Goal: Information Seeking & Learning: Learn about a topic

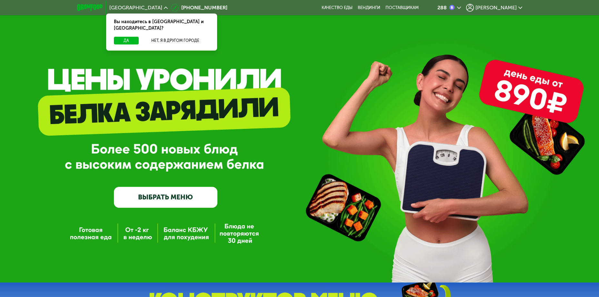
click at [506, 7] on span "[PERSON_NAME]" at bounding box center [495, 7] width 41 height 5
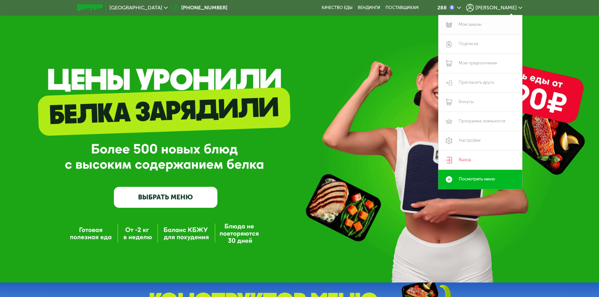
click at [469, 26] on link "Мои заказы" at bounding box center [480, 24] width 84 height 19
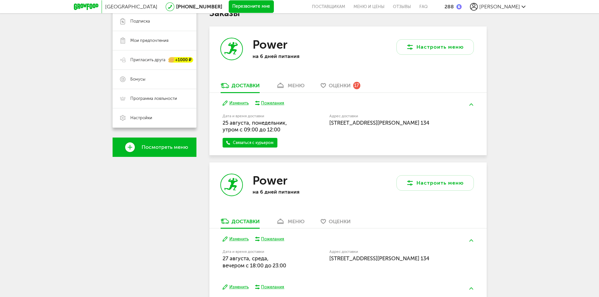
click at [296, 85] on div "меню" at bounding box center [296, 86] width 17 height 6
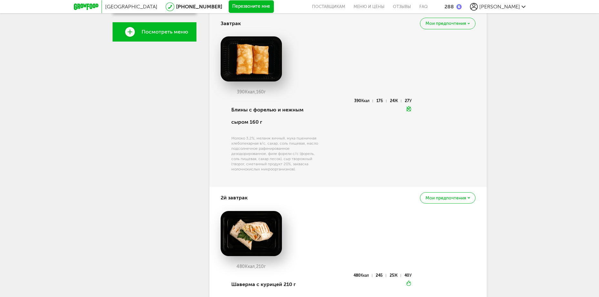
scroll to position [126, 0]
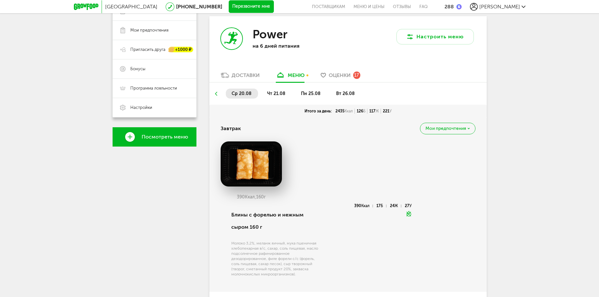
click at [314, 95] on span "пн 25.08" at bounding box center [311, 93] width 20 height 5
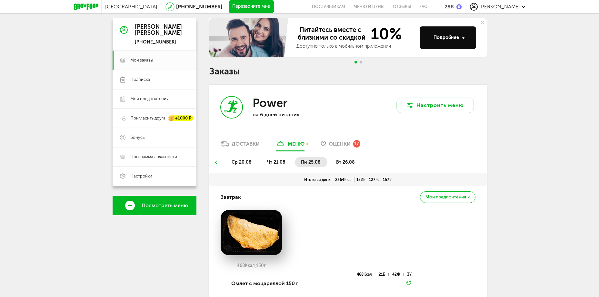
scroll to position [49, 0]
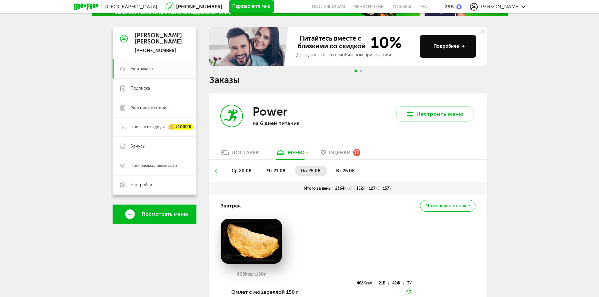
click at [347, 170] on span "вт 26.08" at bounding box center [345, 170] width 19 height 5
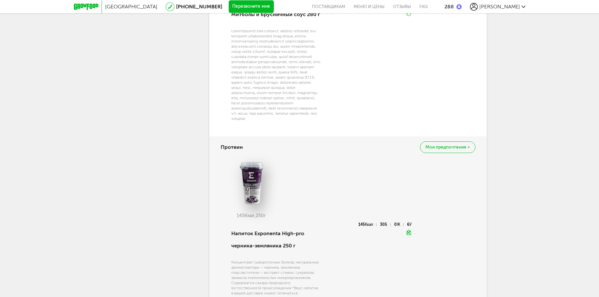
scroll to position [1194, 0]
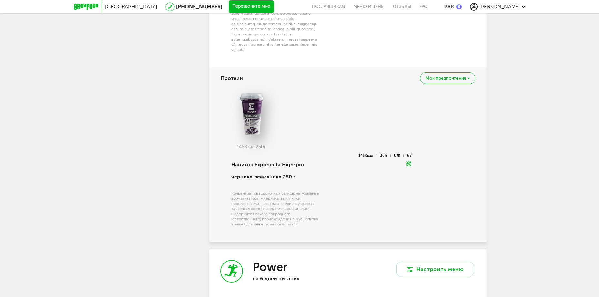
click at [249, 131] on img at bounding box center [251, 113] width 61 height 45
click at [285, 208] on div "Концентрат сывороточных белков; натуральные ароматизаторы – черника, земляника;…" at bounding box center [275, 209] width 89 height 36
drag, startPoint x: 285, startPoint y: 208, endPoint x: 304, endPoint y: 205, distance: 19.3
click at [304, 205] on div "Концентрат сывороточных белков; натуральные ароматизаторы – черника, земляника;…" at bounding box center [275, 209] width 89 height 36
click at [300, 211] on div "Концентрат сывороточных белков; натуральные ароматизаторы – черника, земляника;…" at bounding box center [275, 209] width 89 height 36
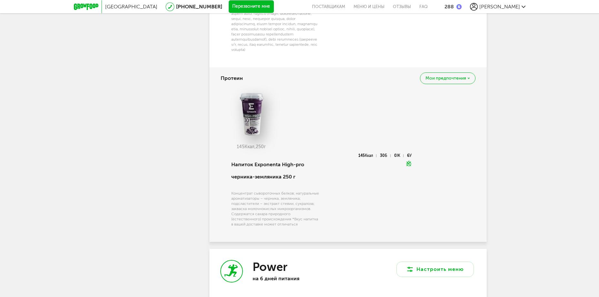
click at [240, 223] on div "Концентрат сывороточных белков; натуральные ароматизаторы – черника, земляника;…" at bounding box center [275, 209] width 89 height 36
drag, startPoint x: 231, startPoint y: 227, endPoint x: 327, endPoint y: 228, distance: 95.8
click at [327, 228] on div "Напиток Exponenta High-pro черника-земляника 250 г Концентрат сывороточных белк…" at bounding box center [321, 194] width 182 height 81
click at [280, 224] on div "Концентрат сывороточных белков; натуральные ароматизаторы – черника, земляника;…" at bounding box center [275, 209] width 89 height 36
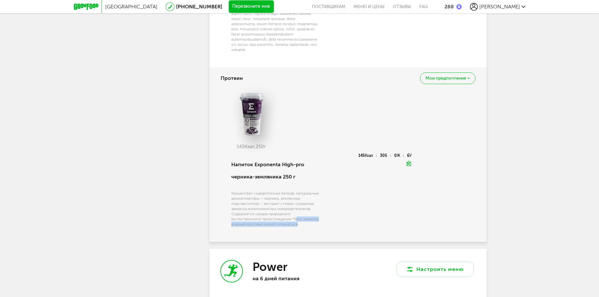
drag, startPoint x: 276, startPoint y: 238, endPoint x: 265, endPoint y: 230, distance: 13.4
click at [265, 227] on div "Концентрат сывороточных белков; натуральные ароматизаторы – черника, земляника;…" at bounding box center [275, 209] width 89 height 36
click at [279, 227] on div "Концентрат сывороточных белков; натуральные ароматизаторы – черника, земляника;…" at bounding box center [275, 209] width 89 height 36
click at [273, 209] on div "Концентрат сывороточных белков; натуральные ароматизаторы – черника, земляника;…" at bounding box center [275, 209] width 89 height 36
click at [252, 125] on img at bounding box center [251, 113] width 61 height 45
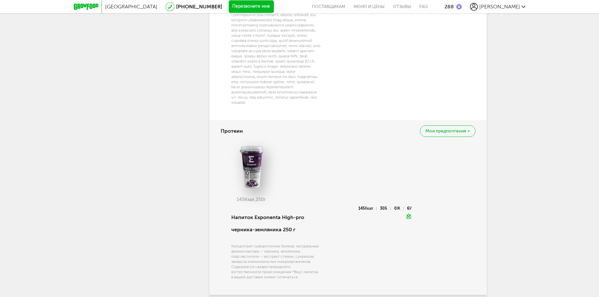
scroll to position [1039, 0]
